Goal: Task Accomplishment & Management: Manage account settings

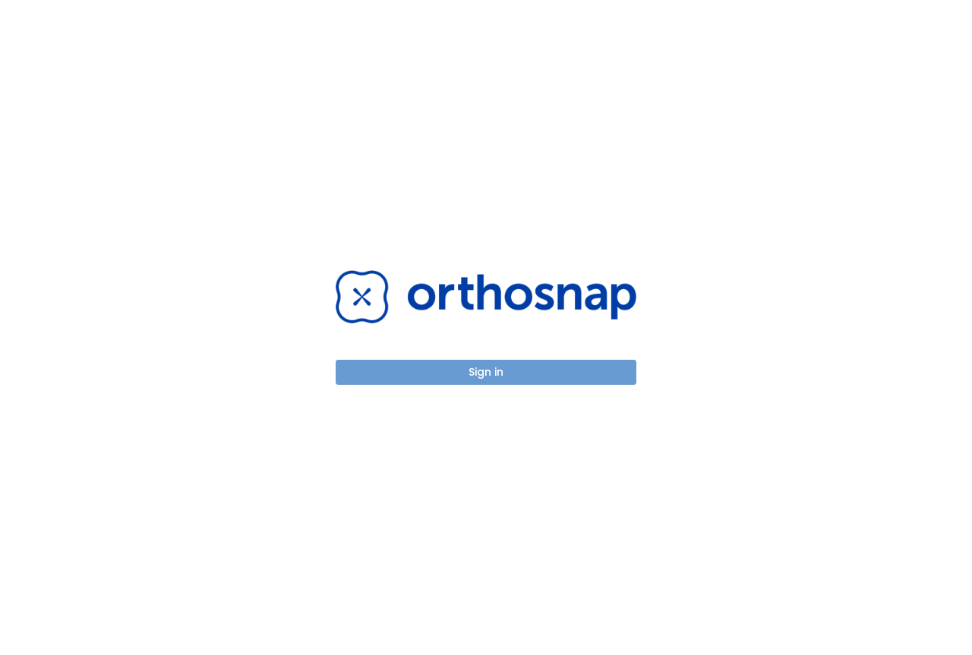
click at [462, 370] on button "Sign in" at bounding box center [486, 372] width 301 height 25
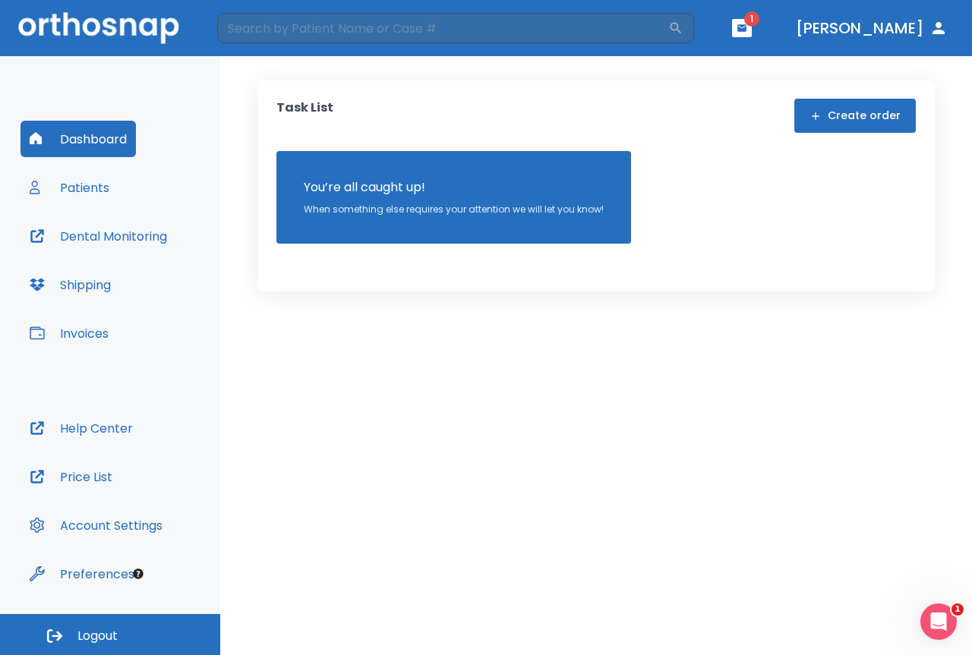
click at [99, 181] on button "Patients" at bounding box center [69, 187] width 98 height 36
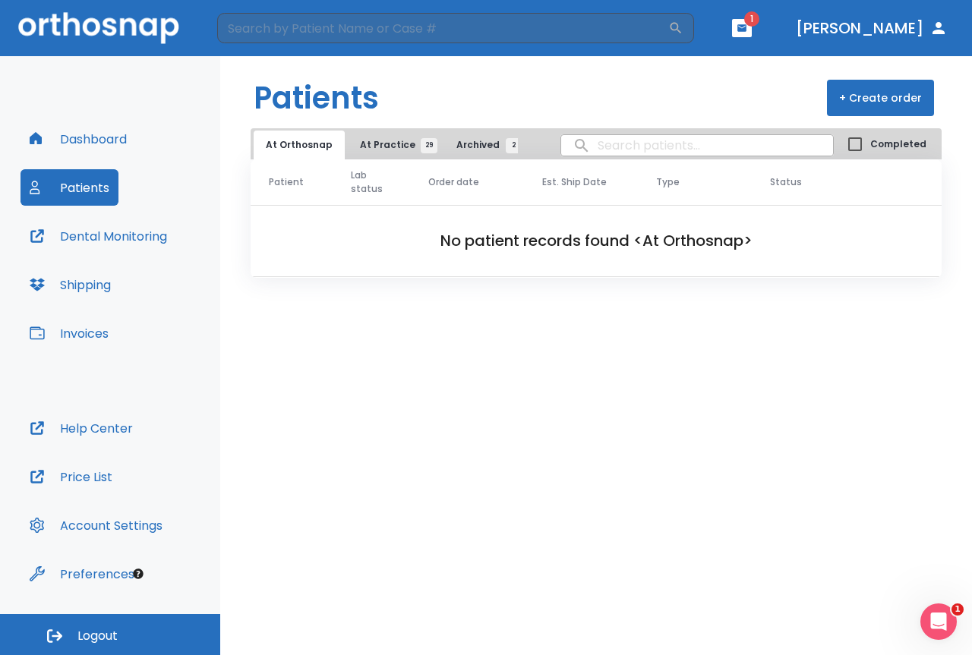
click at [613, 152] on input "search" at bounding box center [697, 146] width 272 height 30
type input "[PERSON_NAME]"
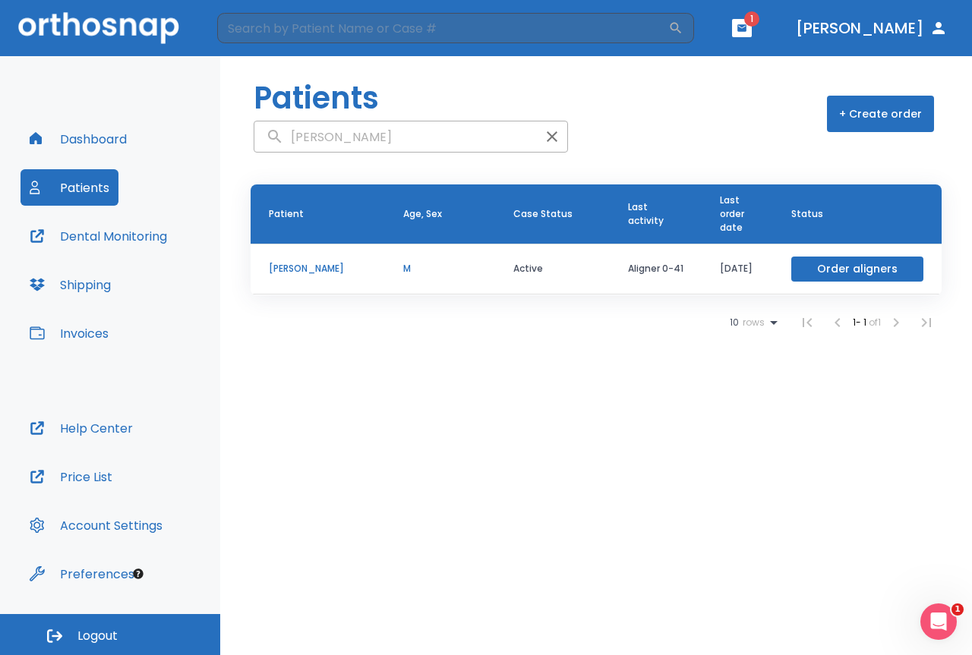
click at [307, 267] on p "[PERSON_NAME]" at bounding box center [318, 269] width 98 height 14
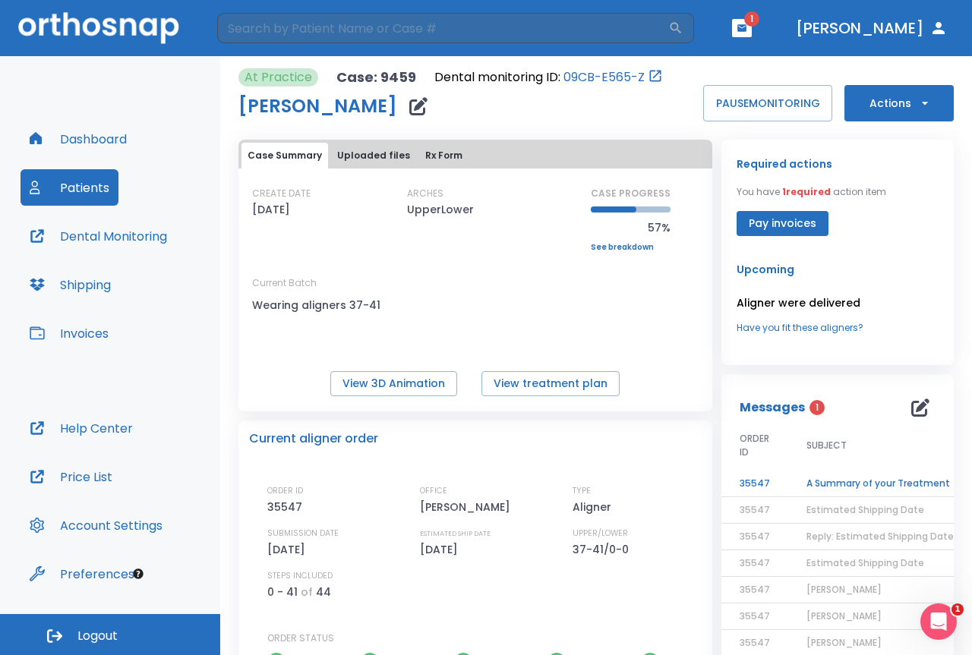
click at [81, 339] on button "Invoices" at bounding box center [68, 333] width 97 height 36
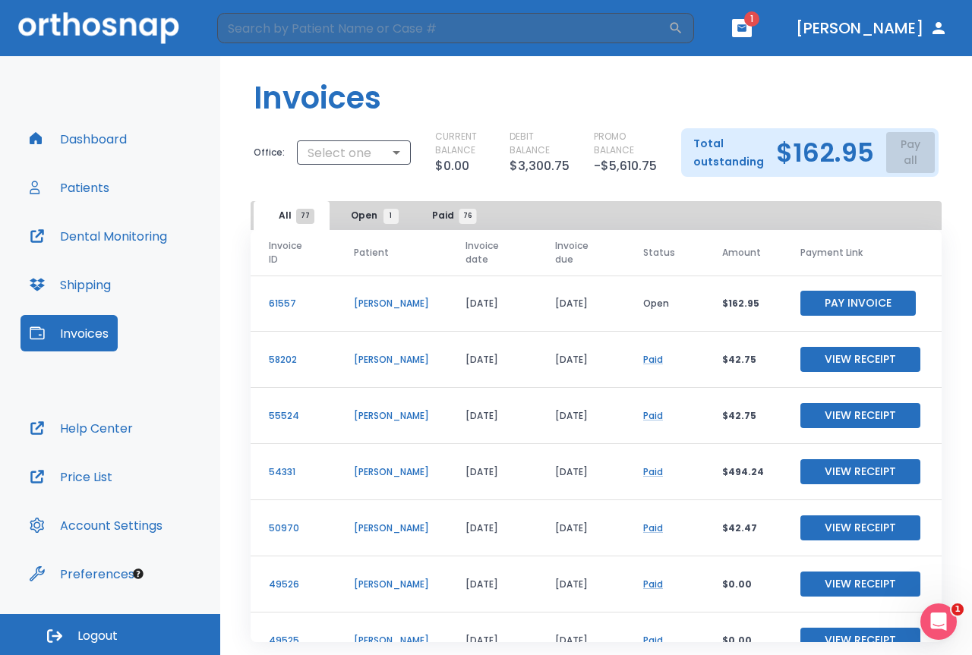
click at [462, 216] on span "76" at bounding box center [467, 216] width 17 height 15
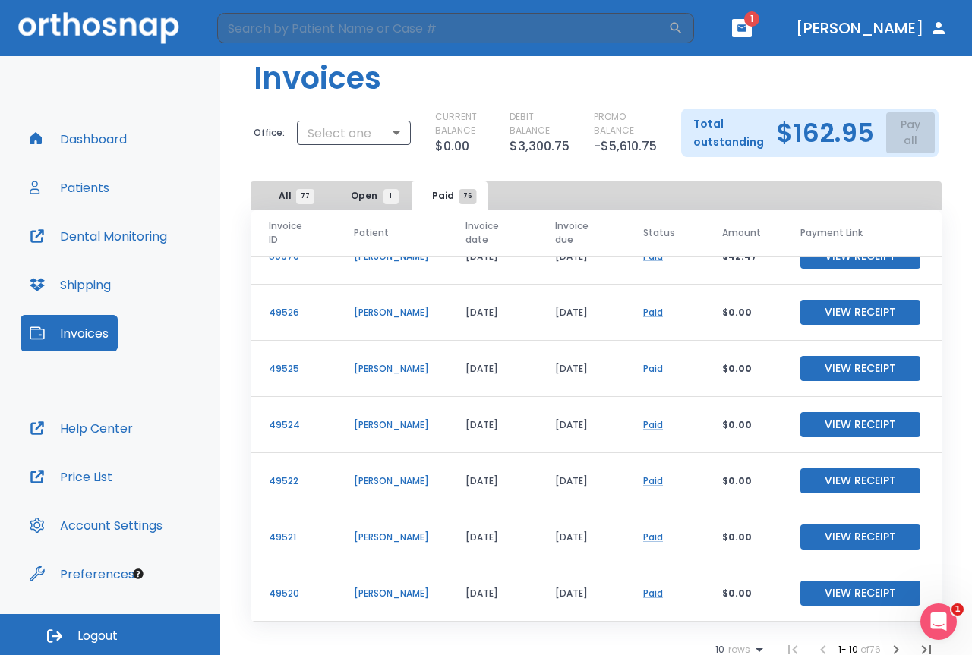
scroll to position [30, 0]
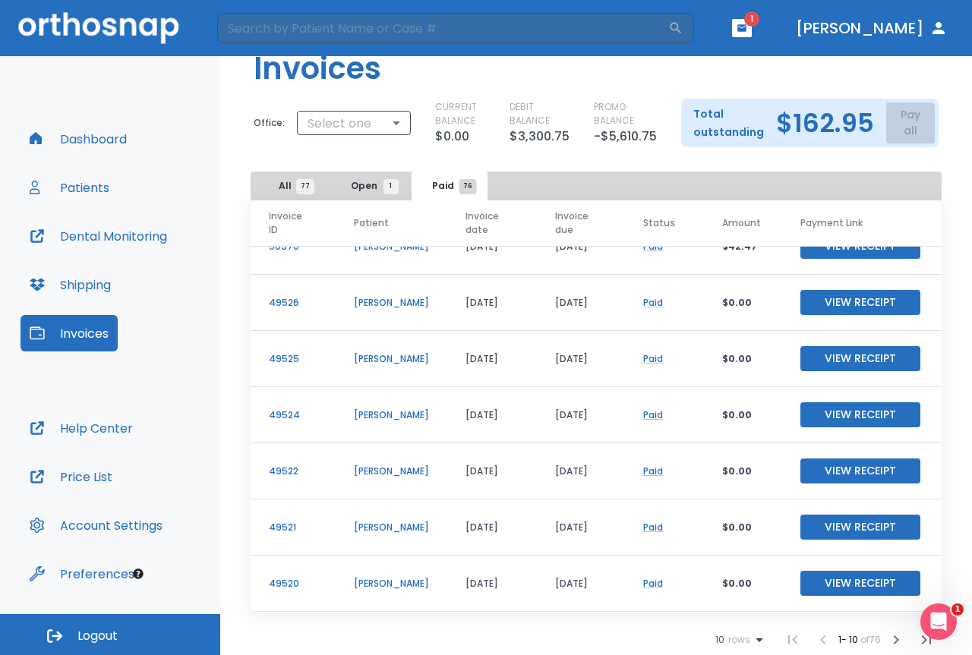
click at [864, 290] on button "View Receipt" at bounding box center [860, 302] width 120 height 25
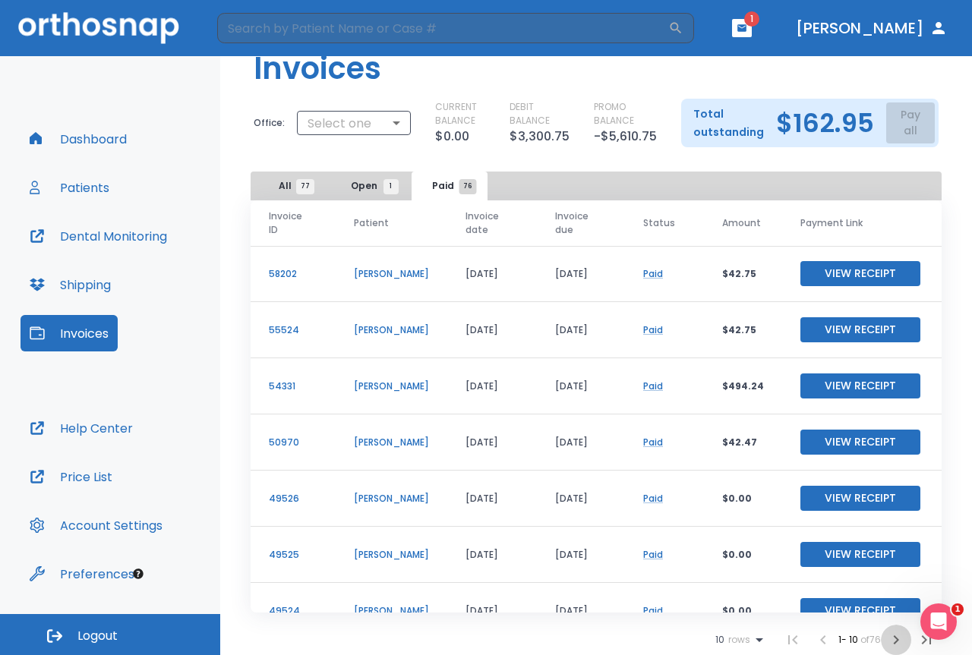
click at [887, 635] on icon "button" at bounding box center [896, 640] width 18 height 18
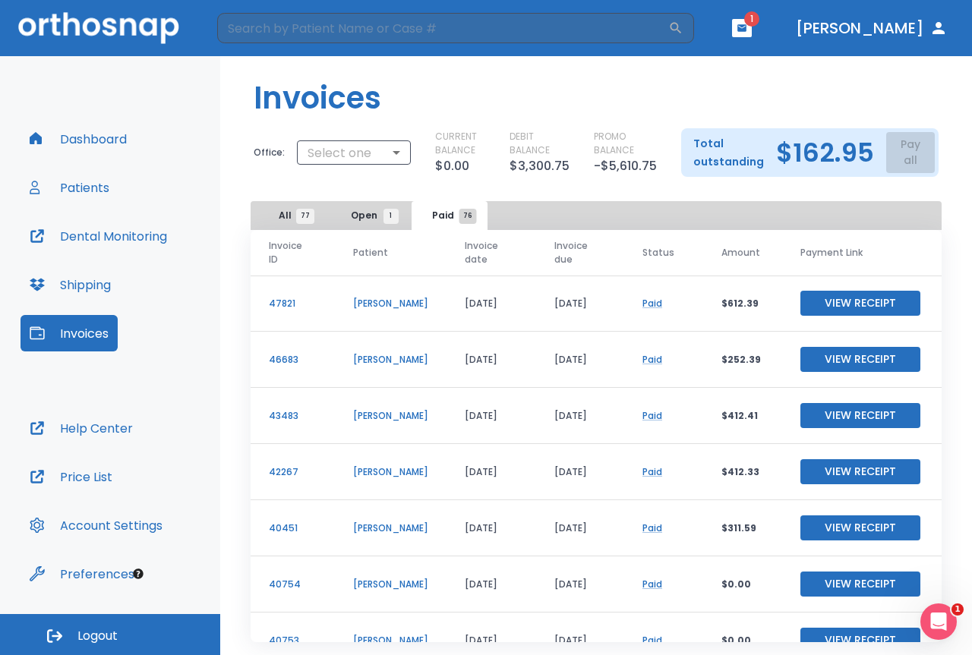
scroll to position [30, 0]
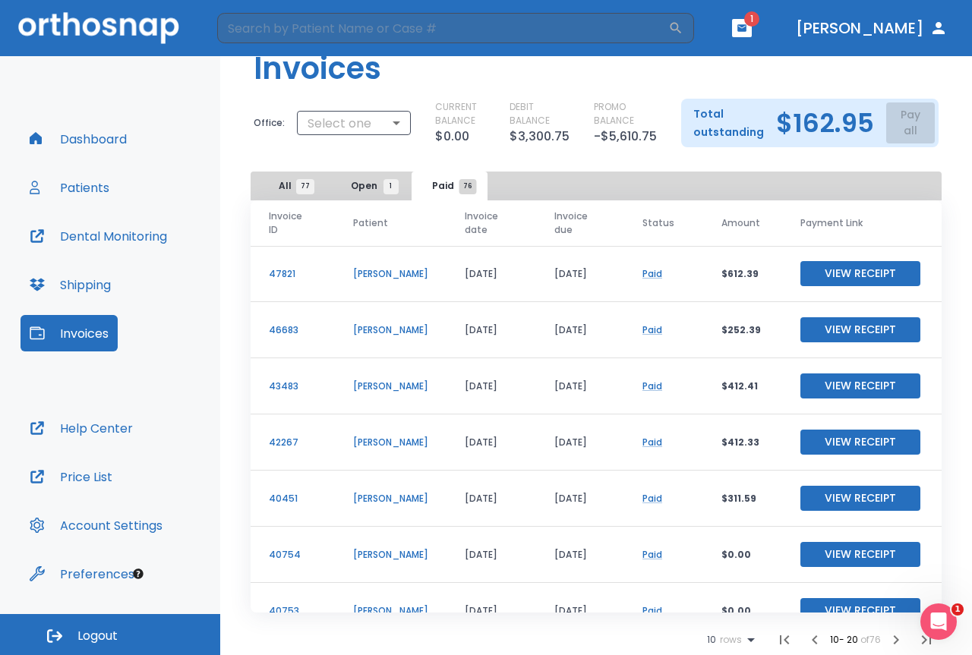
click at [927, 637] on div "1" at bounding box center [938, 622] width 36 height 36
click at [917, 639] on icon "button" at bounding box center [926, 640] width 18 height 18
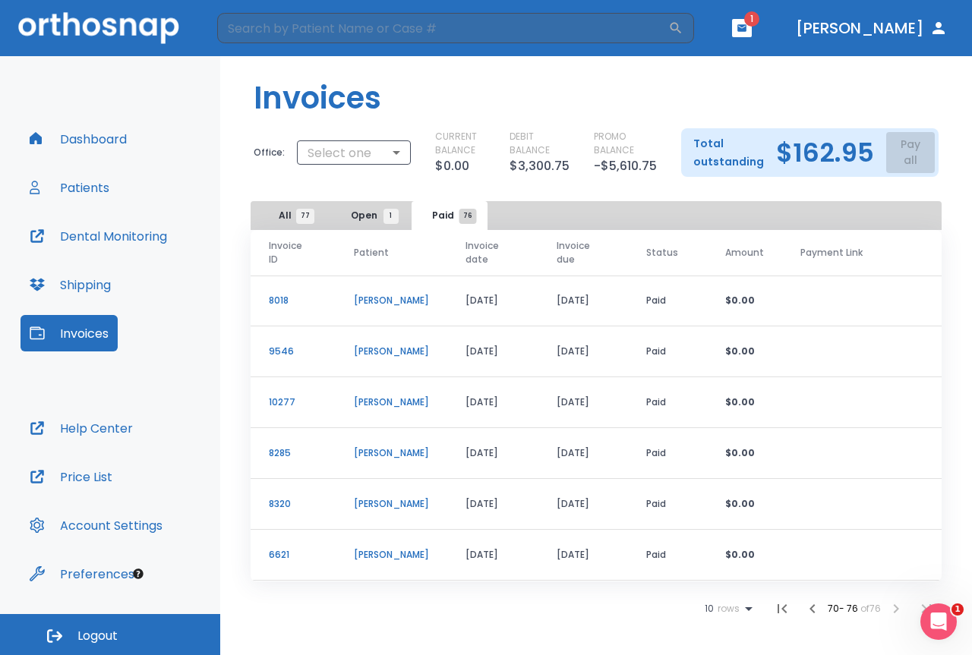
click at [810, 610] on icon "button" at bounding box center [812, 609] width 18 height 18
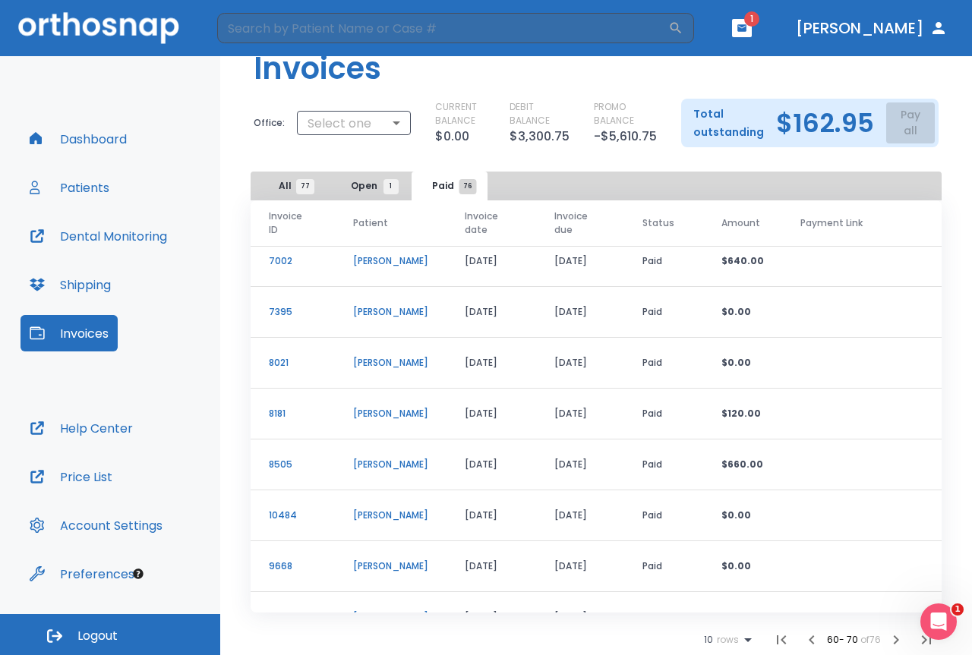
scroll to position [143, 0]
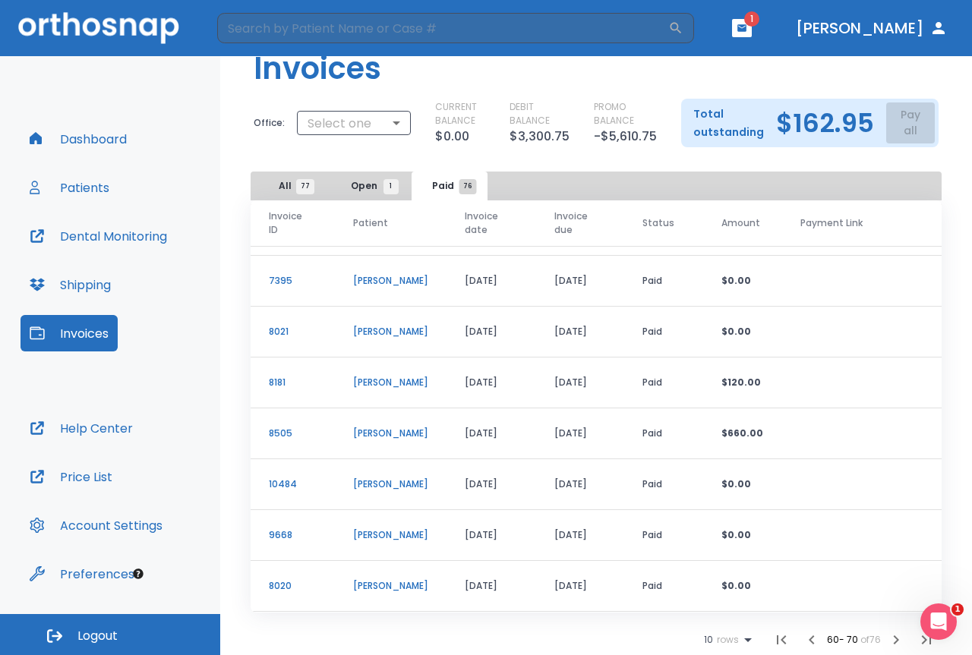
click at [803, 643] on icon "button" at bounding box center [812, 640] width 18 height 18
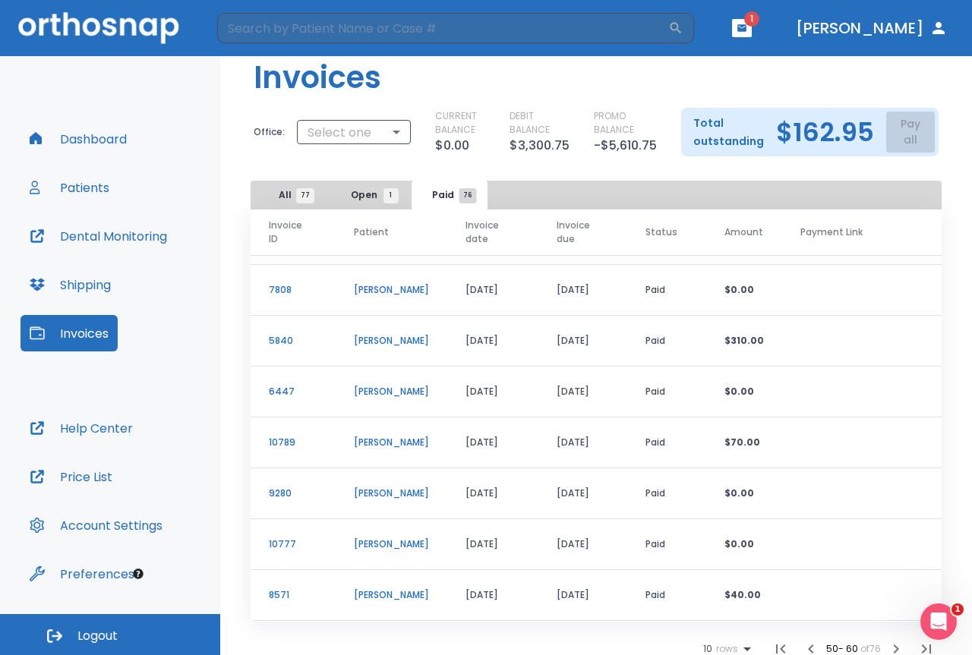
scroll to position [30, 0]
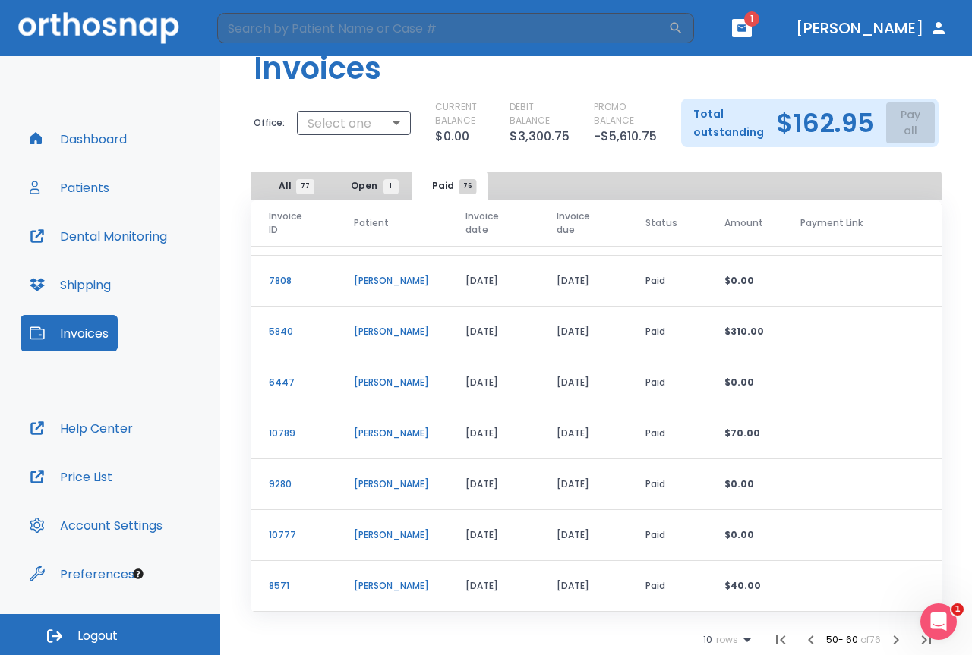
click at [808, 643] on icon "button" at bounding box center [810, 639] width 5 height 9
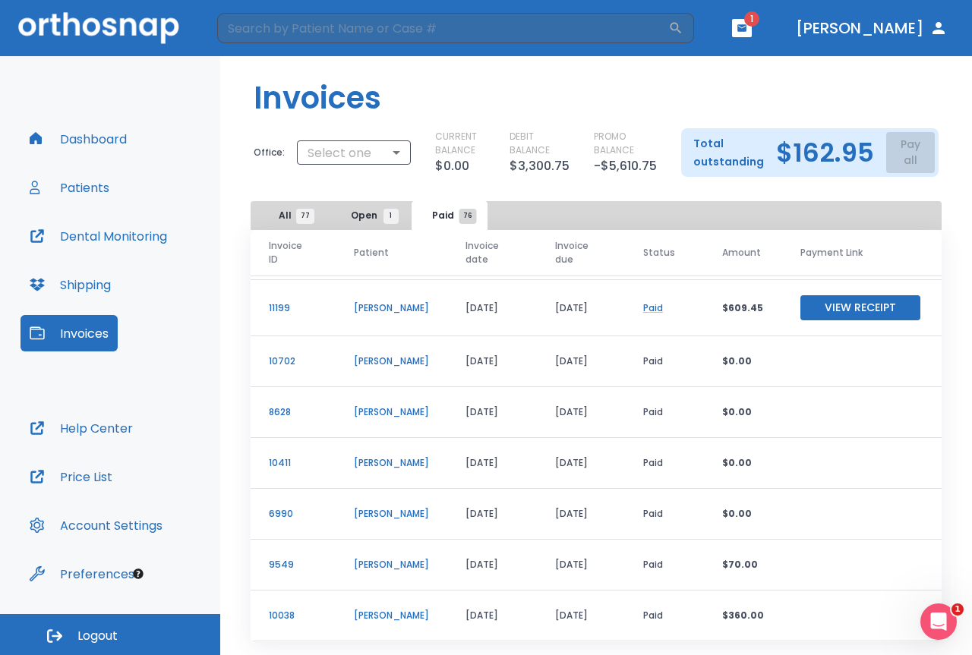
scroll to position [30, 0]
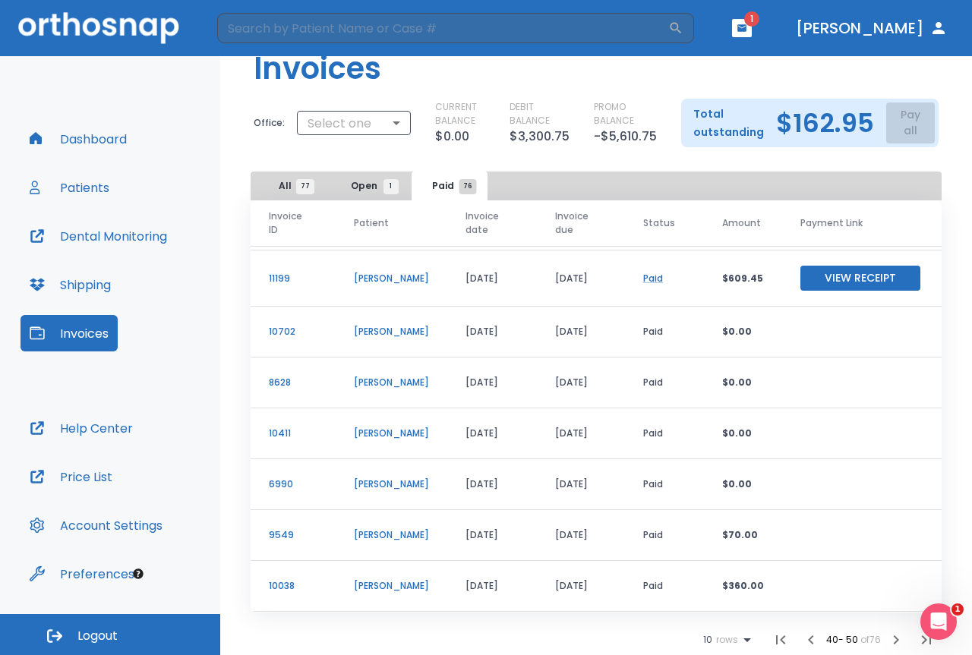
click at [804, 641] on icon "button" at bounding box center [811, 640] width 18 height 18
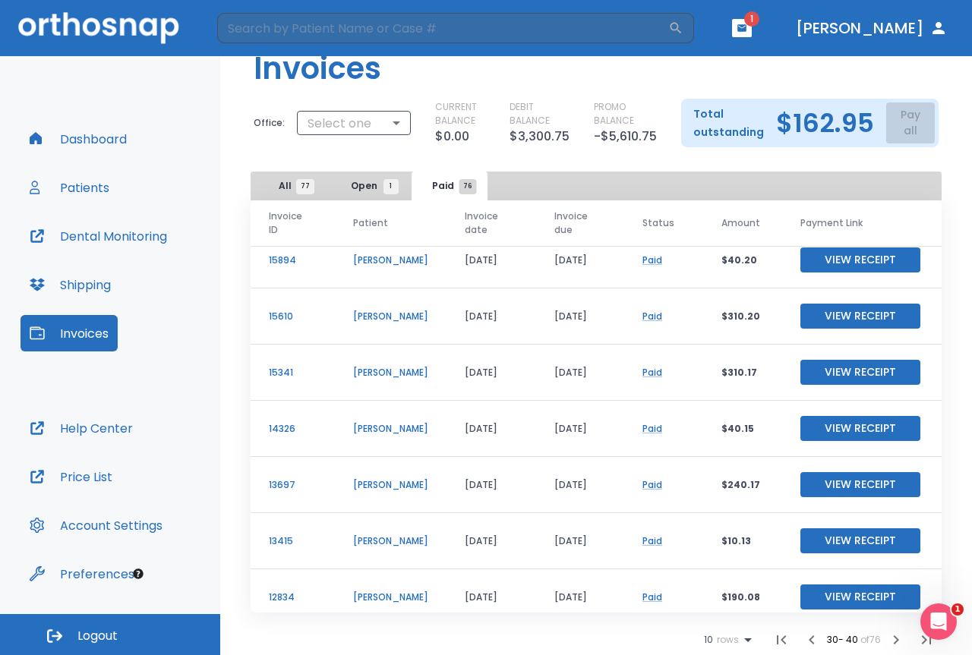
scroll to position [207, 0]
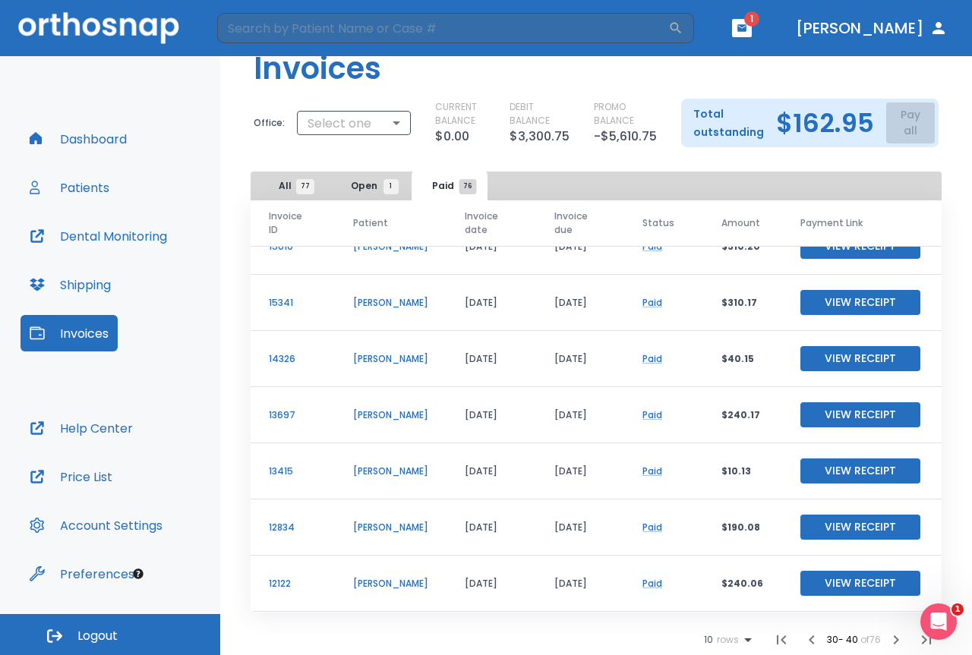
click at [809, 640] on icon "button" at bounding box center [811, 639] width 5 height 9
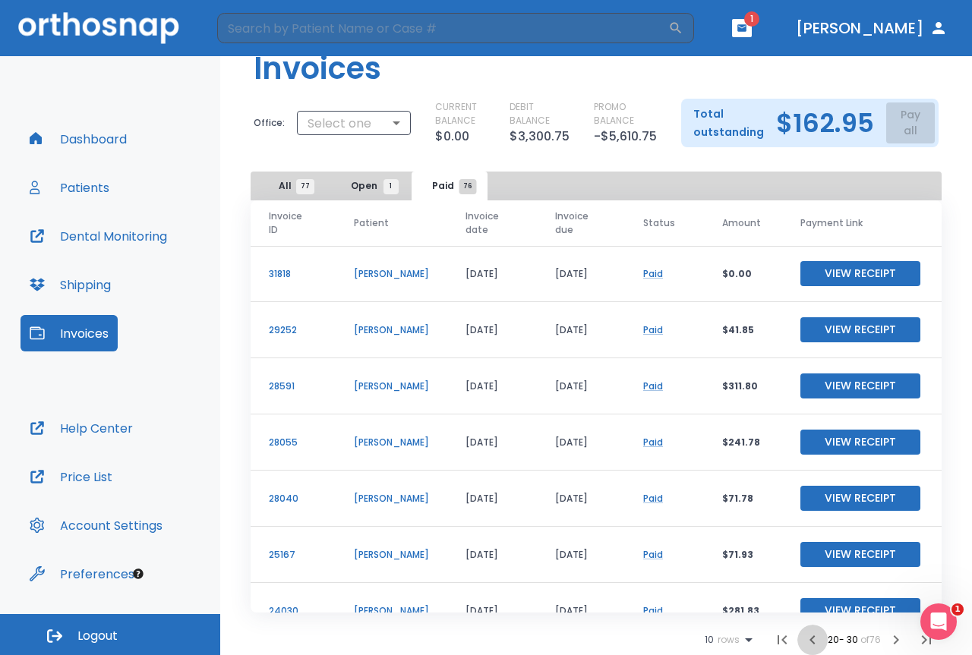
click at [809, 639] on icon "button" at bounding box center [811, 639] width 5 height 9
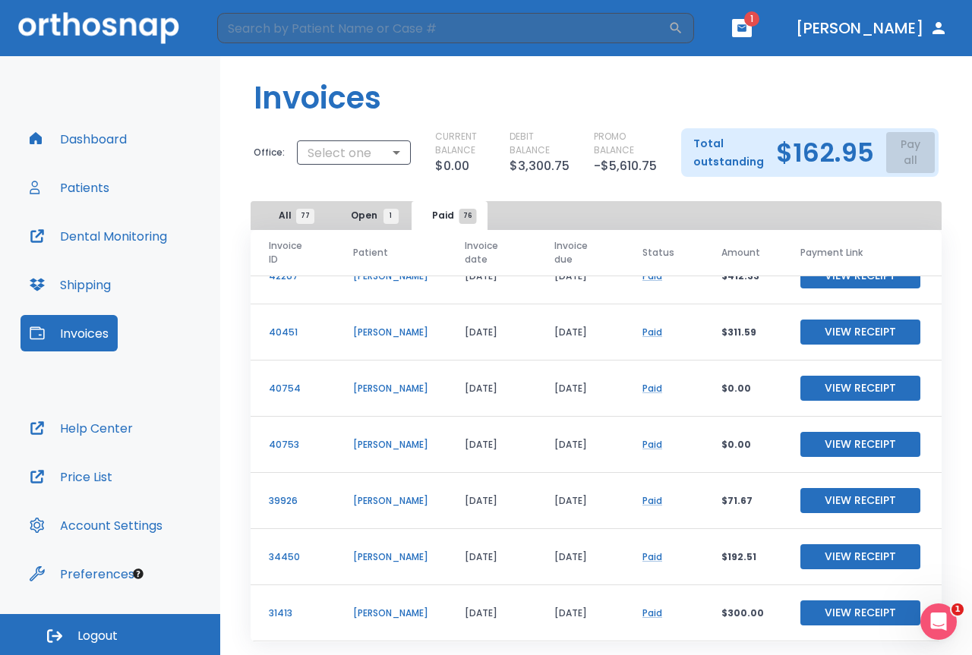
scroll to position [30, 0]
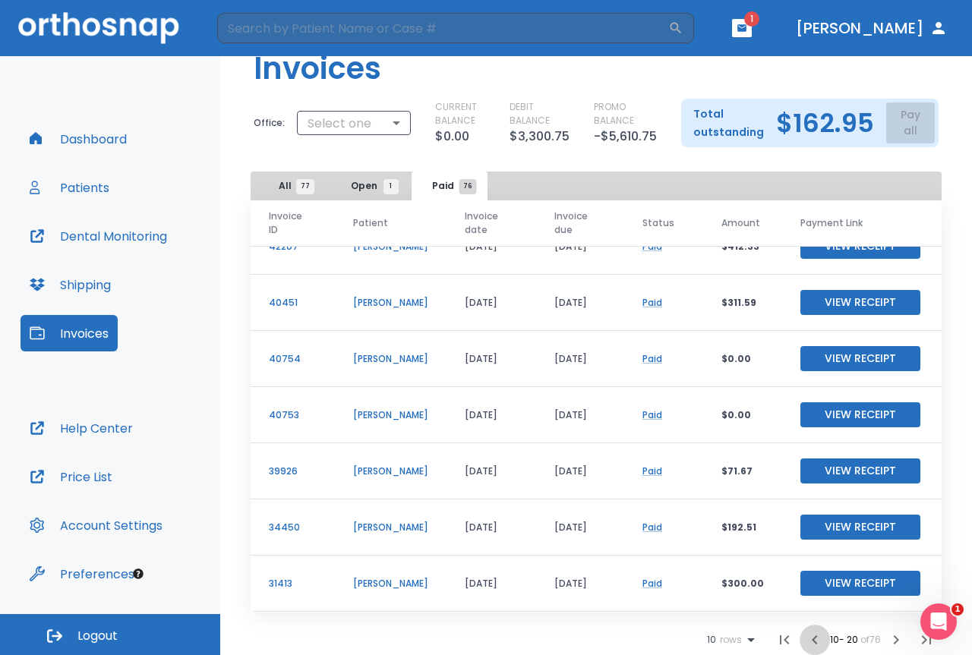
click at [806, 636] on icon "button" at bounding box center [815, 640] width 18 height 18
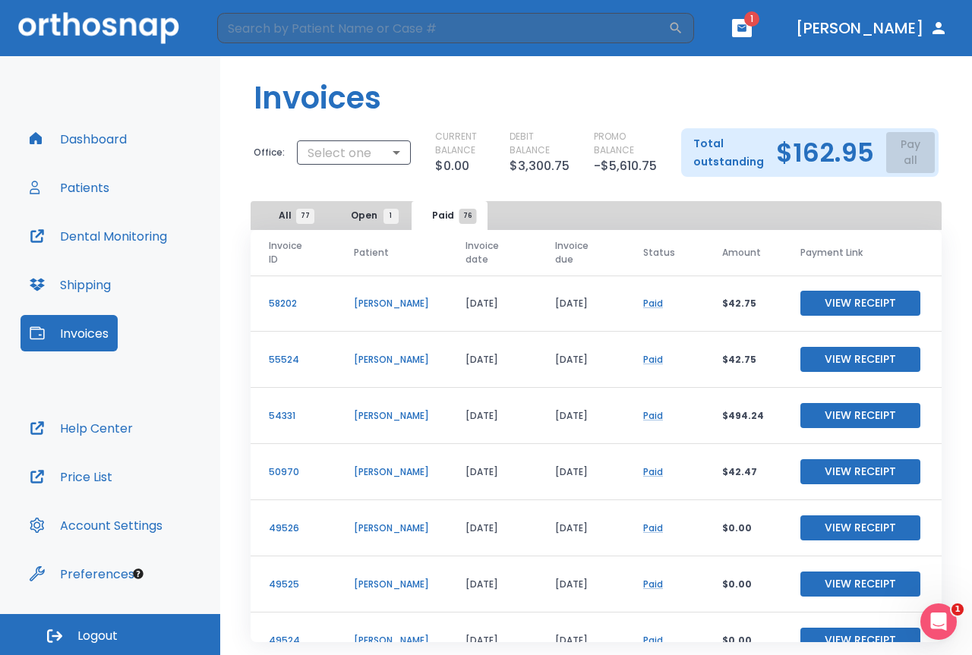
click at [367, 211] on span "Open 1" at bounding box center [371, 216] width 40 height 14
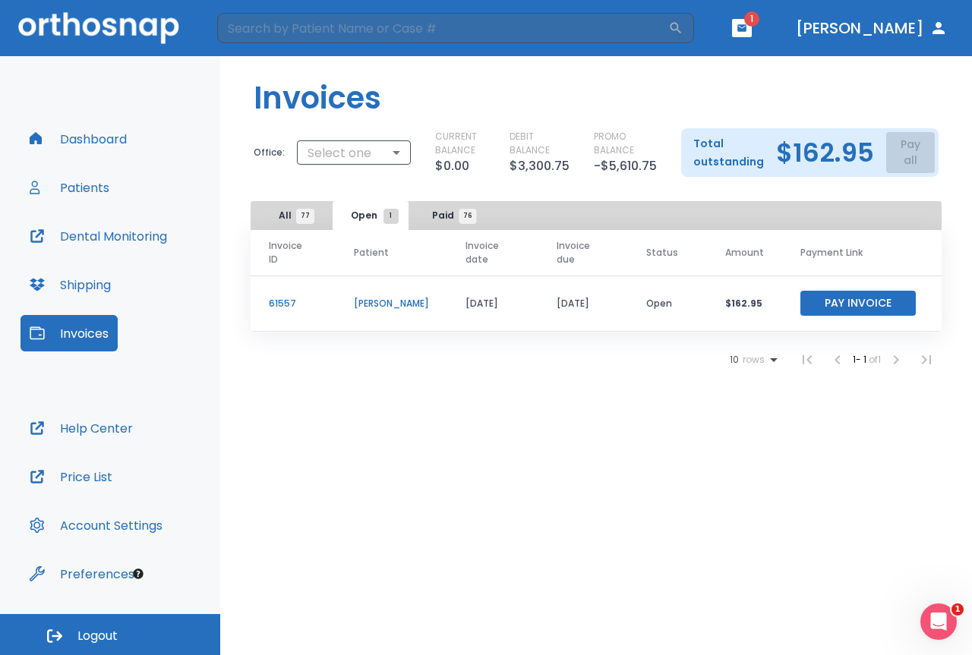
click at [557, 405] on div "Invoices Office: Select one ​ CURRENT BALANCE $0.00 DEBIT BALANCE $3,300.75 PRO…" at bounding box center [596, 355] width 752 height 599
